Goal: Check status: Check status

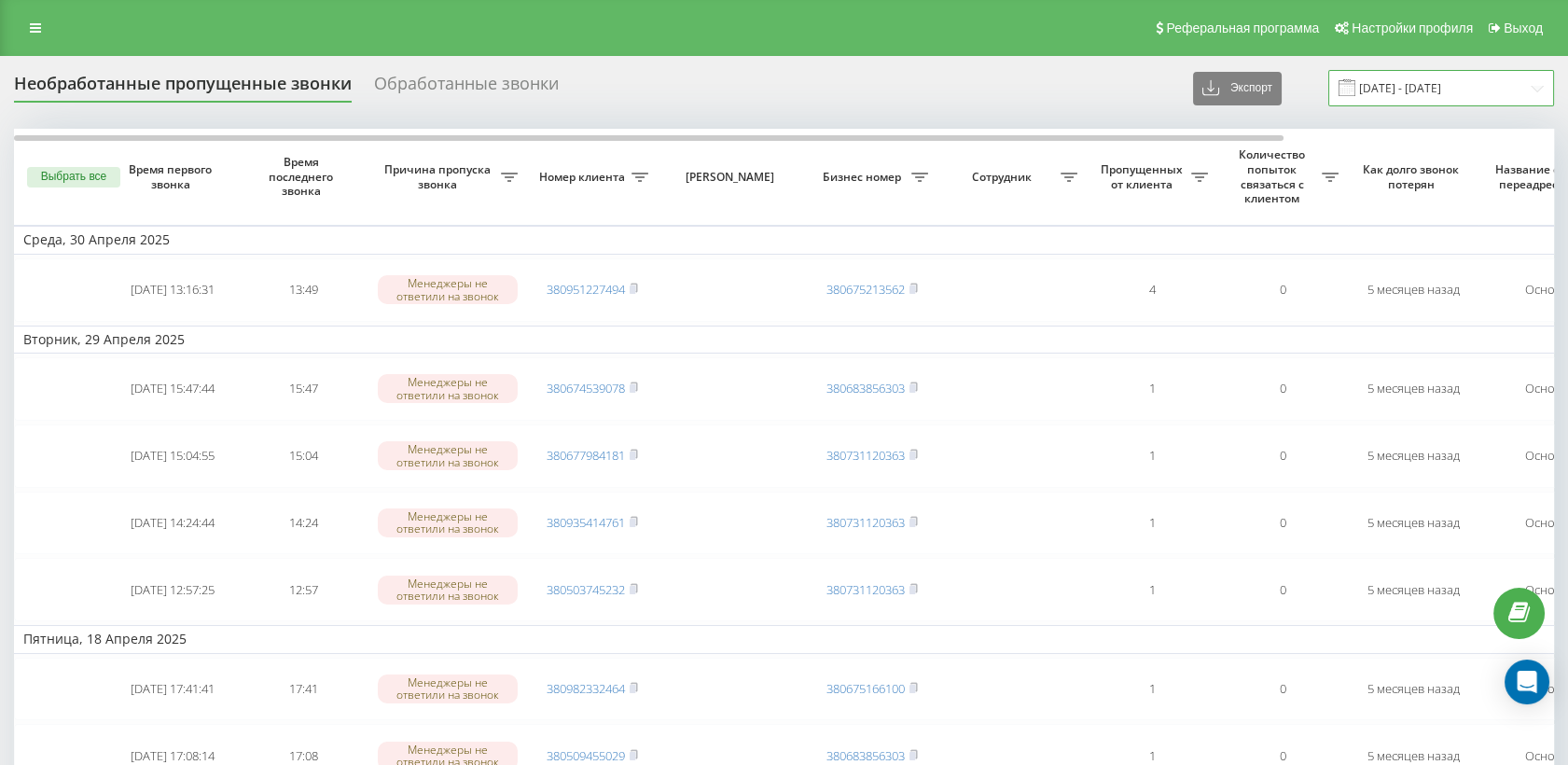
click at [1395, 85] on input "[DATE] - [DATE]" at bounding box center [1441, 88] width 226 height 36
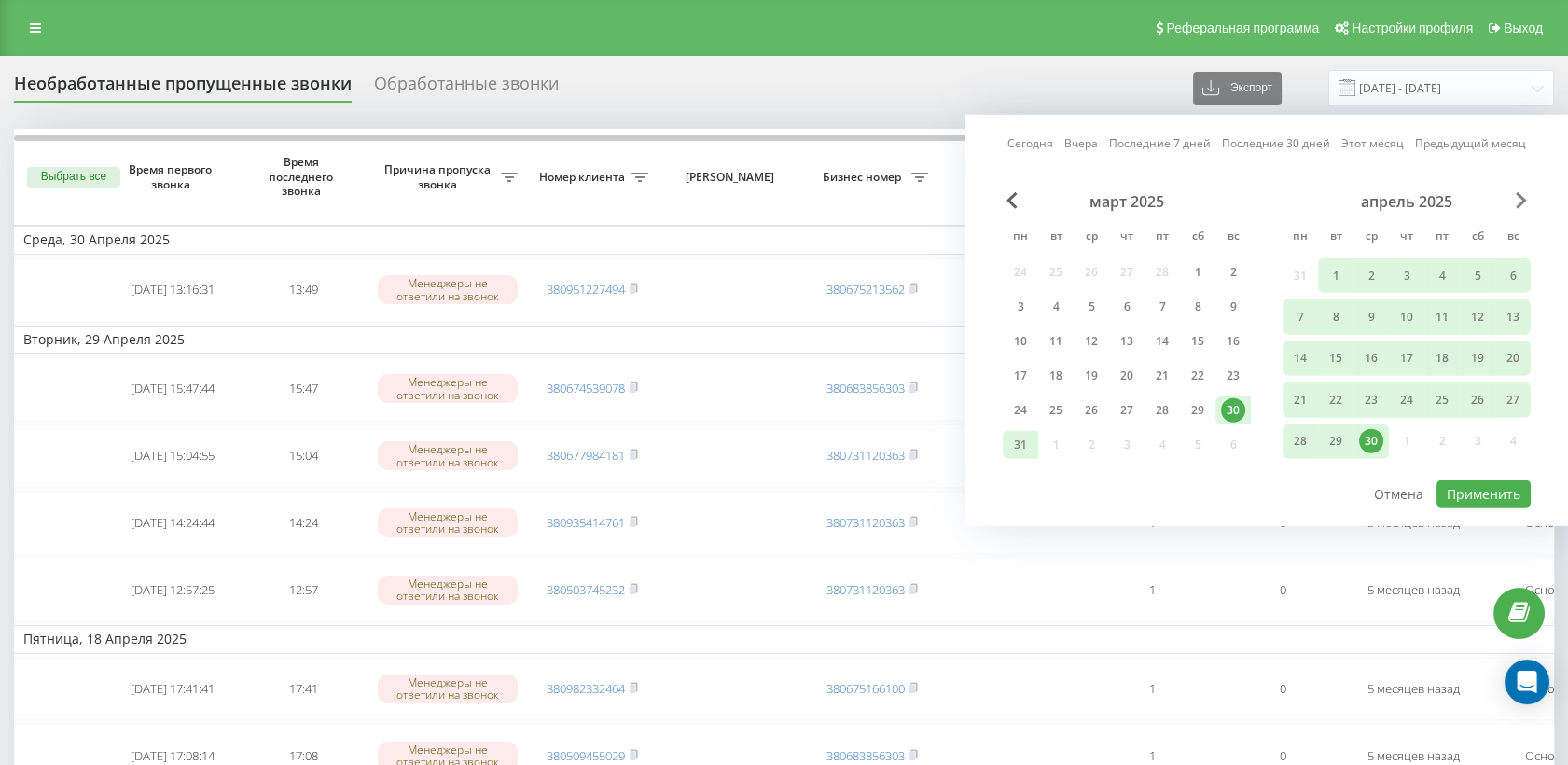
click at [1522, 193] on span "Наступний місяць" at bounding box center [1522, 201] width 11 height 17
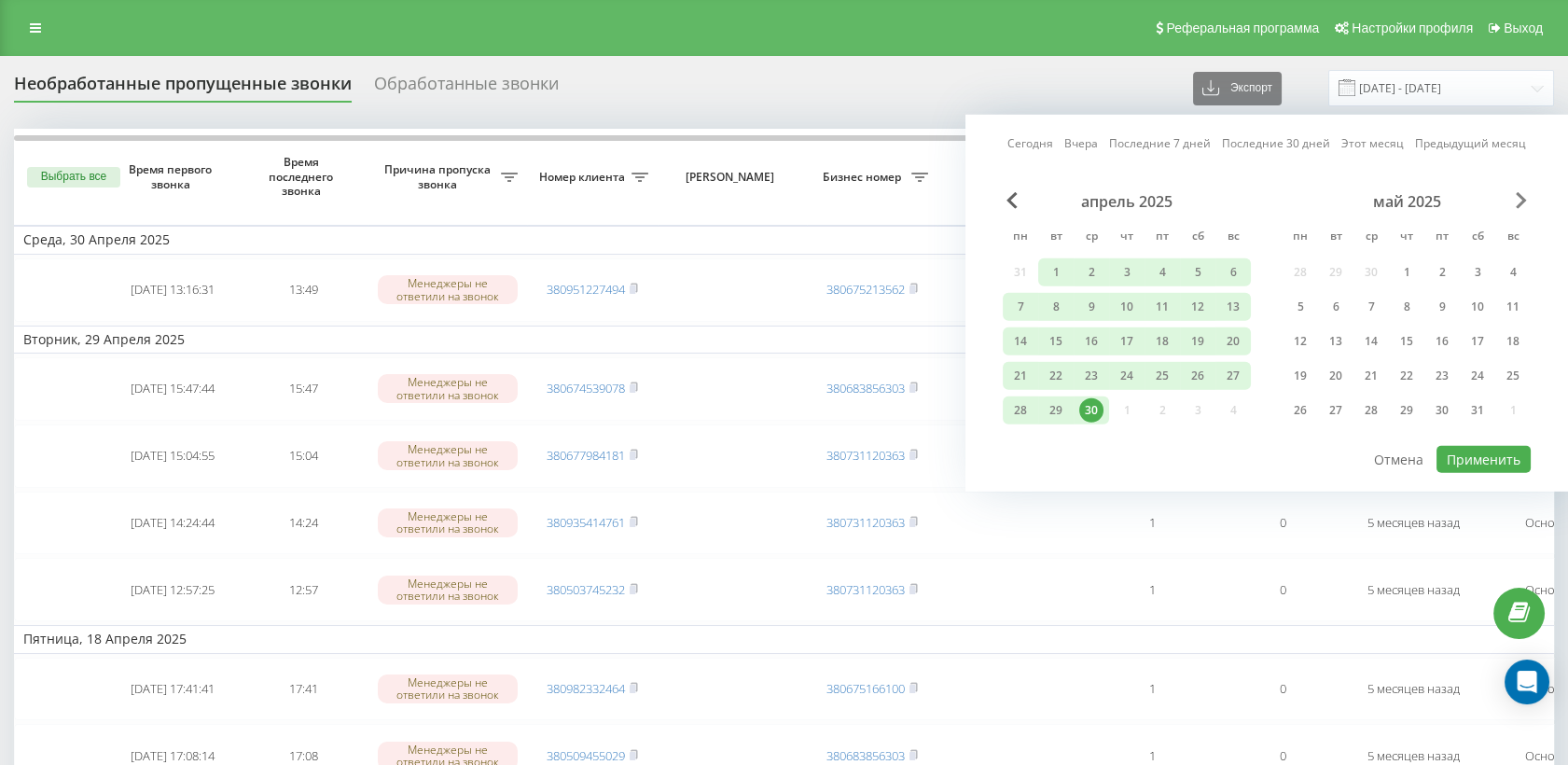
click at [1522, 193] on span "Наступний місяць" at bounding box center [1522, 201] width 11 height 17
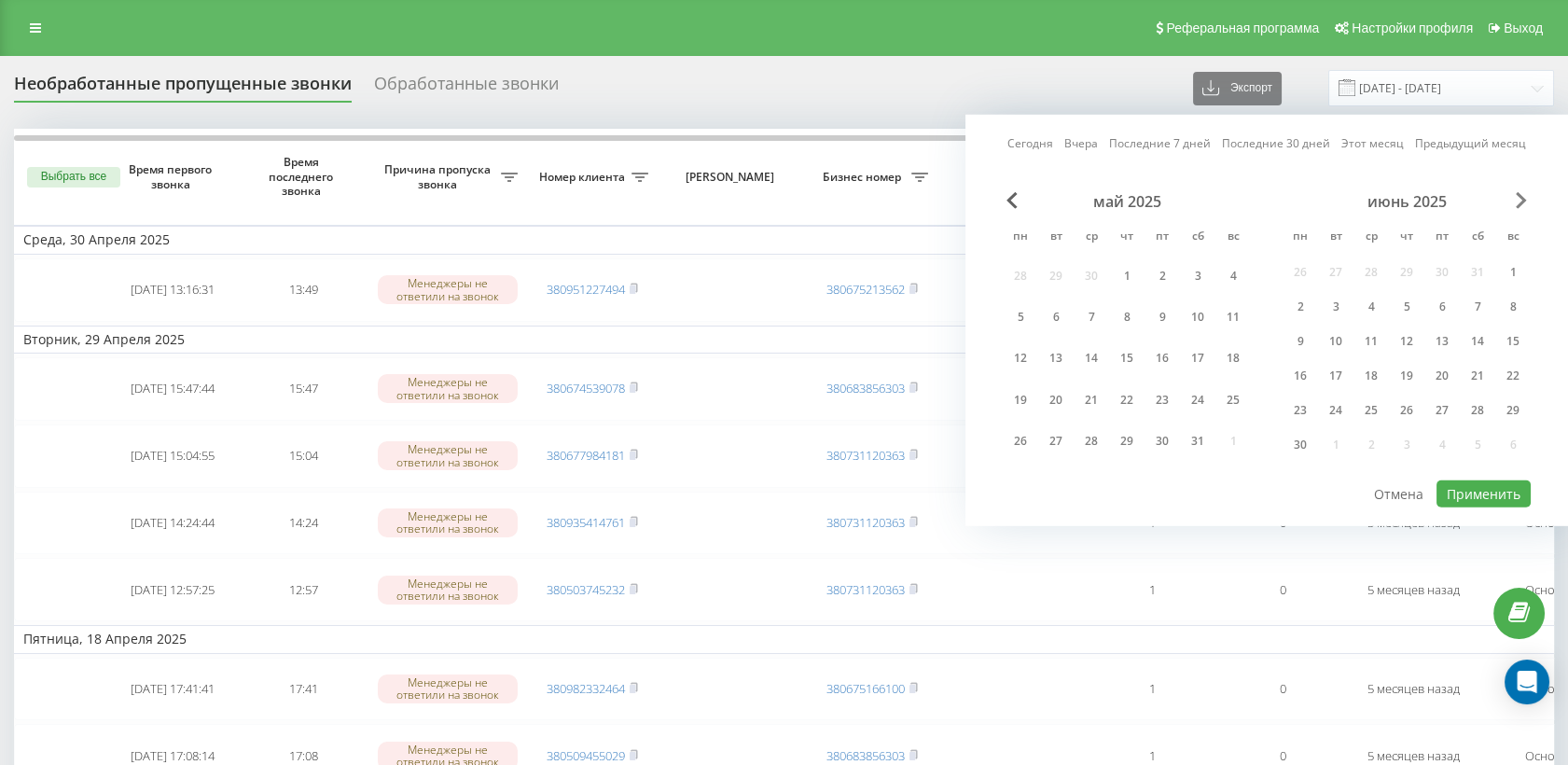
click at [1522, 193] on span "Наступний місяць" at bounding box center [1522, 201] width 11 height 17
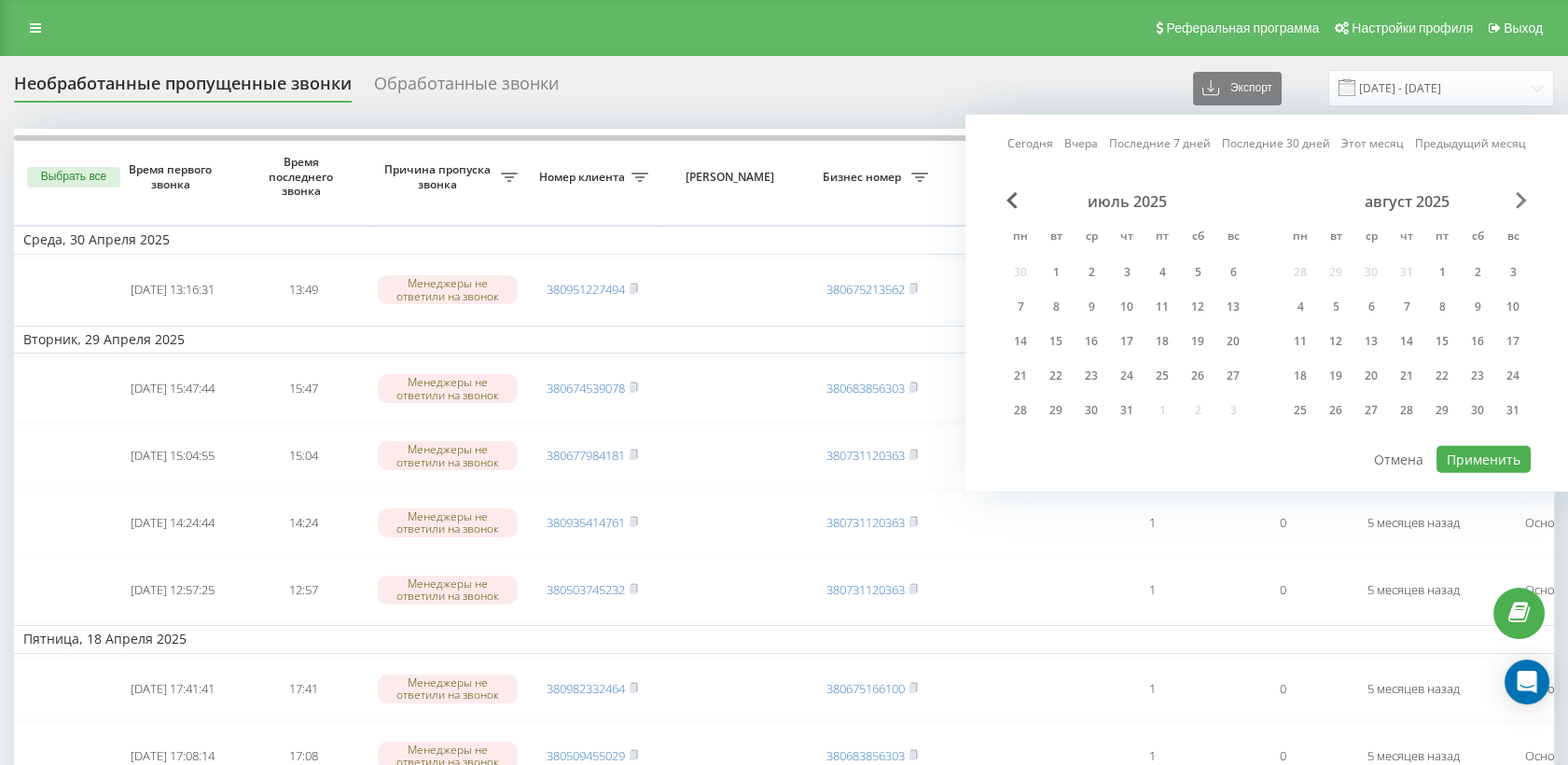
click at [1522, 193] on span "Наступний місяць" at bounding box center [1522, 201] width 11 height 17
click at [1514, 203] on div "сентябрь 2025" at bounding box center [1407, 202] width 249 height 19
click at [1516, 197] on span "Наступний місяць" at bounding box center [1522, 201] width 11 height 17
click at [1134, 340] on div "18" at bounding box center [1127, 342] width 25 height 25
click at [1131, 376] on div "25" at bounding box center [1127, 376] width 25 height 25
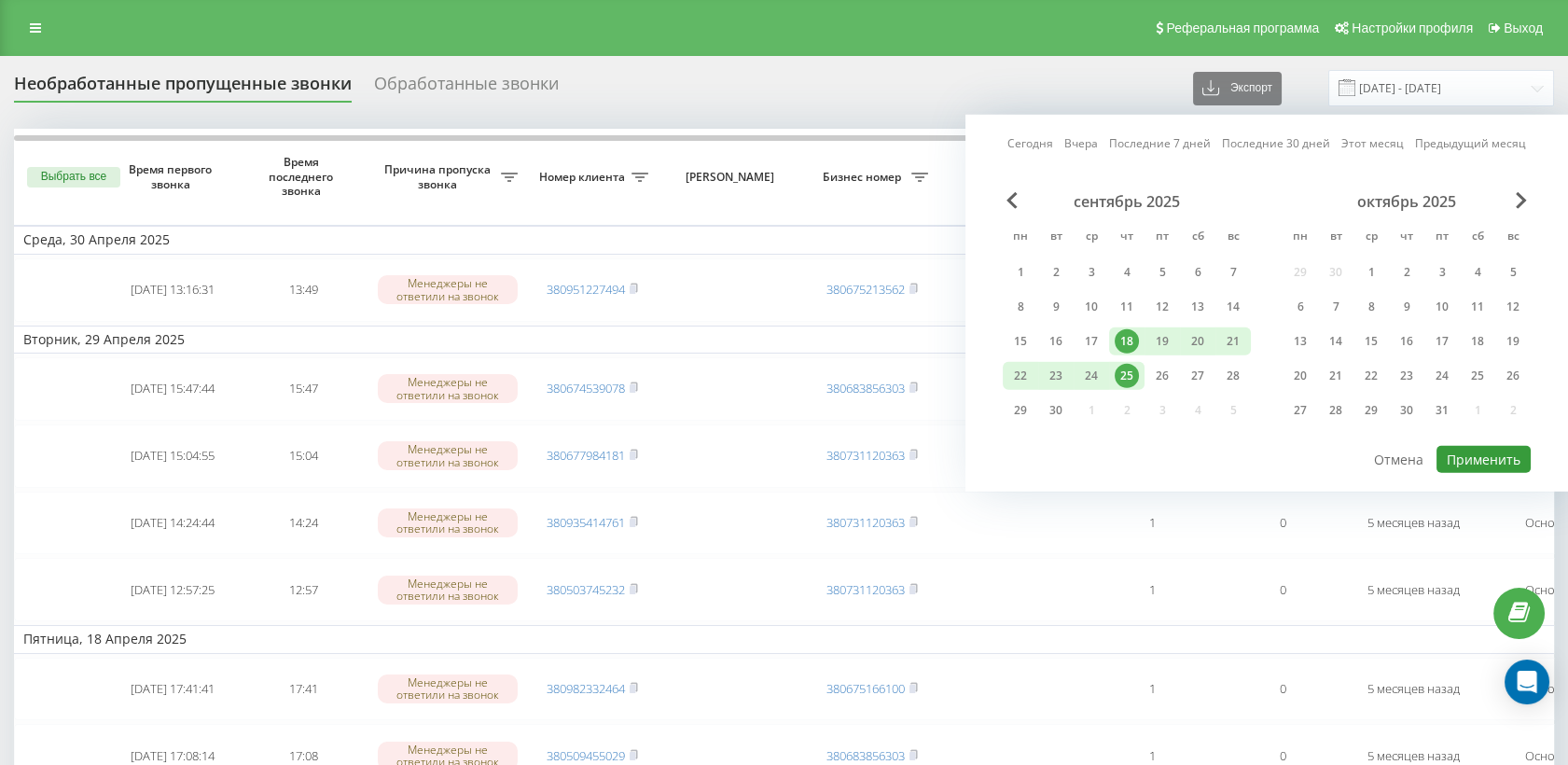
click at [1466, 454] on button "Применить" at bounding box center [1483, 459] width 94 height 28
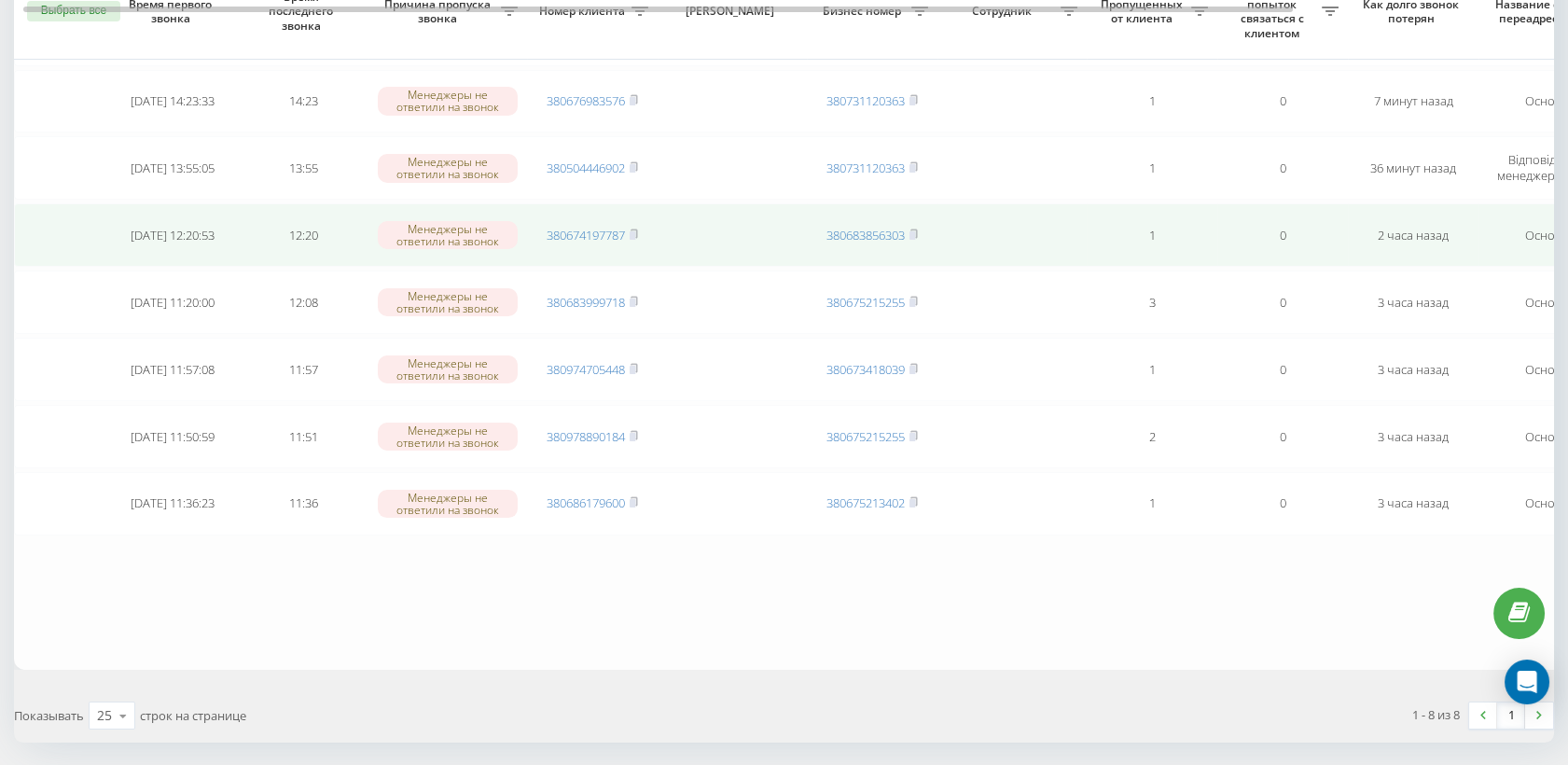
scroll to position [313, 0]
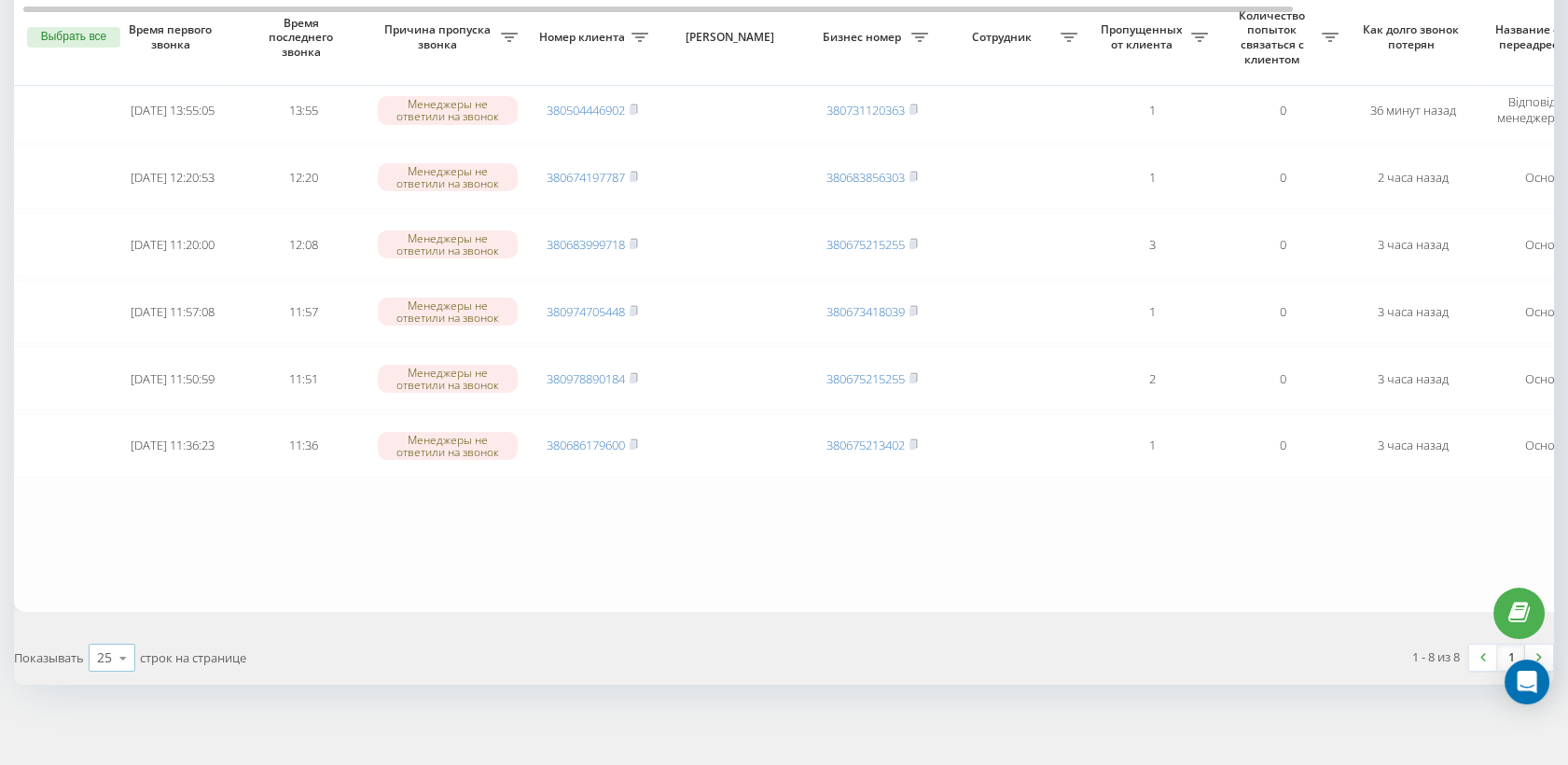
click at [106, 649] on div "25" at bounding box center [104, 658] width 15 height 19
click at [118, 623] on span "100" at bounding box center [108, 631] width 23 height 18
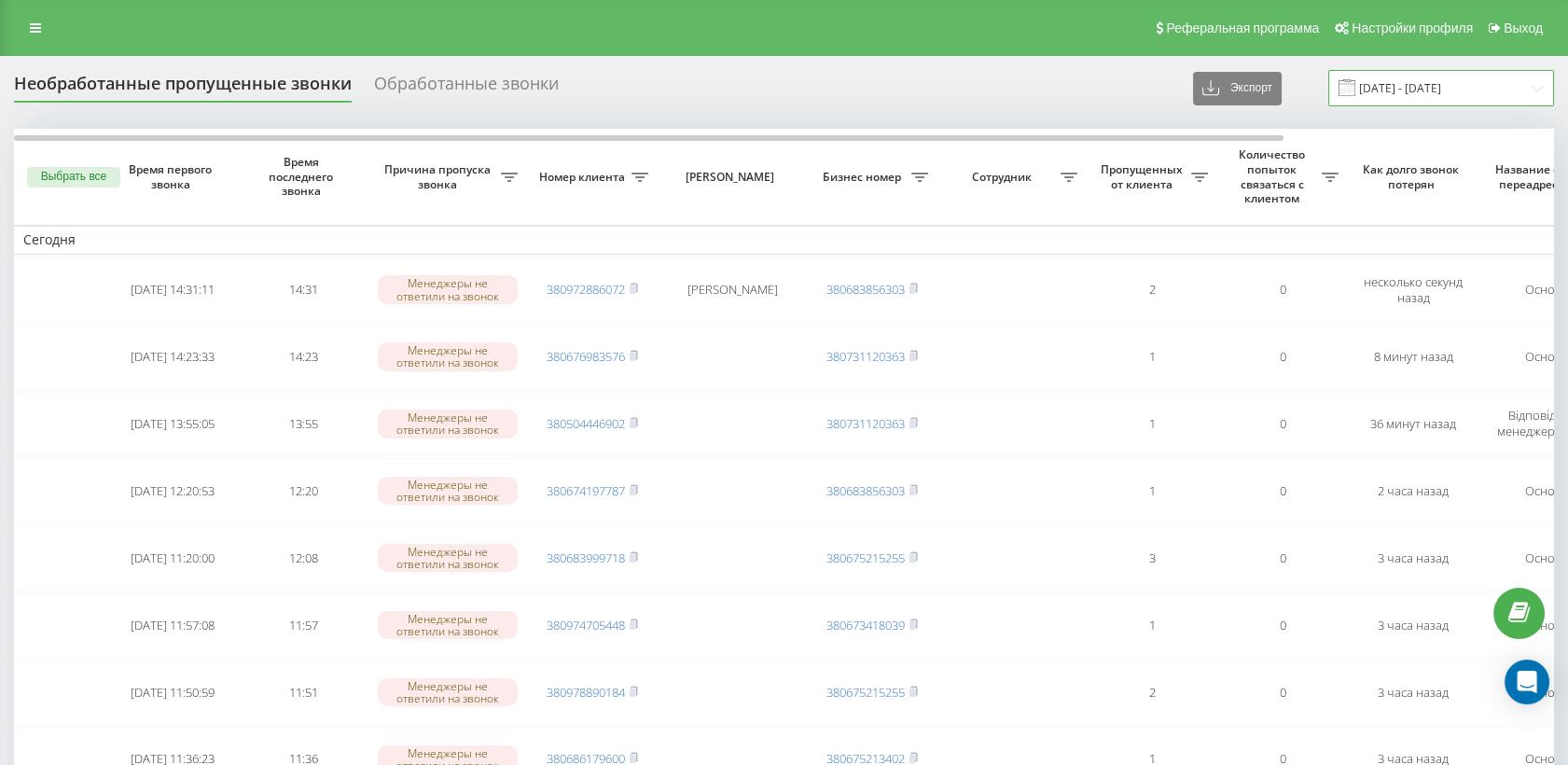
click at [1395, 88] on input "[DATE] - [DATE]" at bounding box center [1441, 88] width 226 height 36
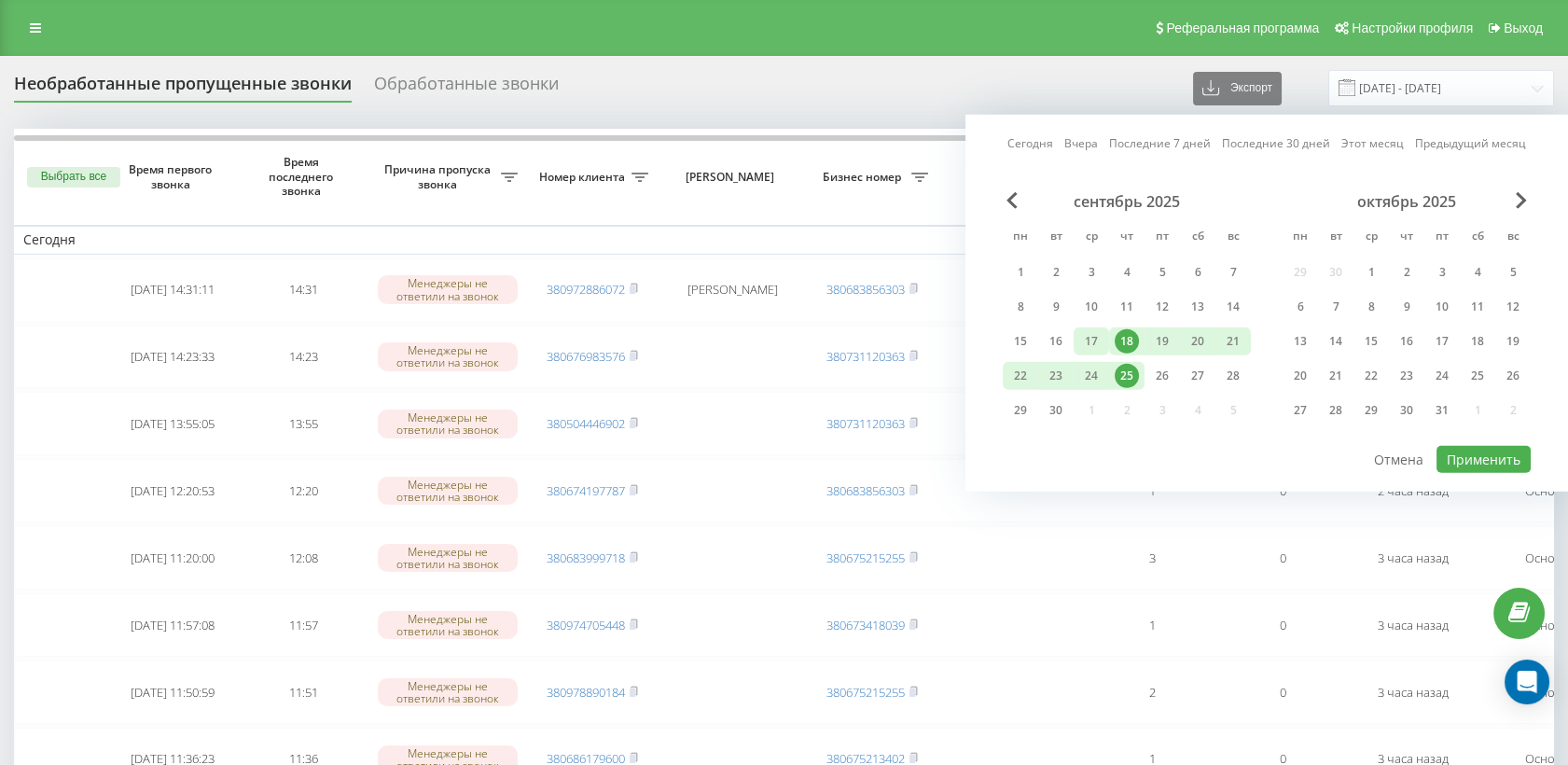
click at [1098, 340] on div "17" at bounding box center [1092, 342] width 25 height 25
click at [1030, 337] on div "15" at bounding box center [1021, 342] width 25 height 25
drag, startPoint x: 1053, startPoint y: 404, endPoint x: 1242, endPoint y: 399, distance: 189.1
click at [1054, 404] on div "30" at bounding box center [1056, 411] width 25 height 25
click at [1085, 309] on div "10" at bounding box center [1092, 308] width 25 height 25
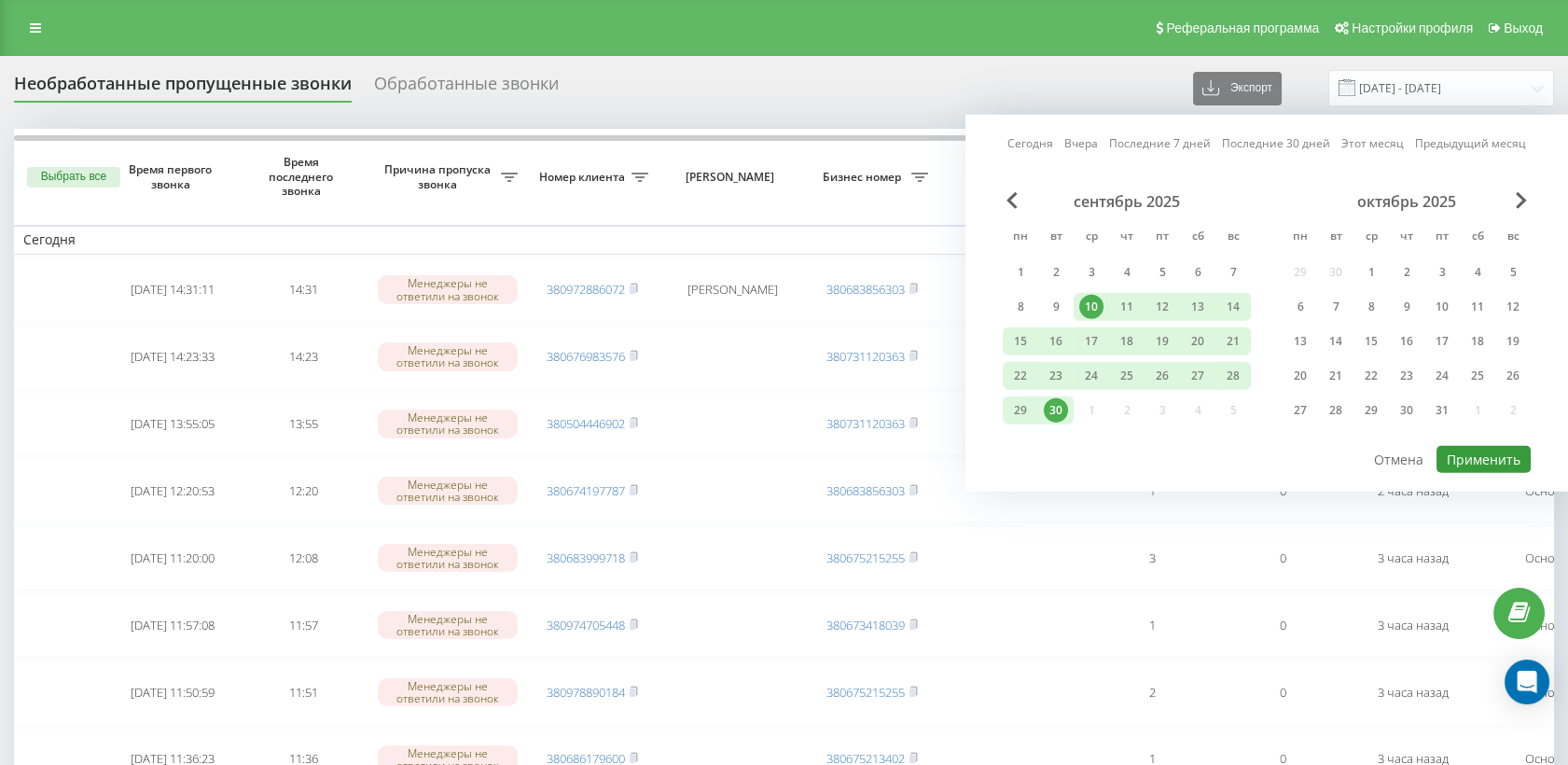
click at [1498, 446] on button "Применить" at bounding box center [1483, 459] width 94 height 28
type input "[DATE] - [DATE]"
